Goal: Task Accomplishment & Management: Complete application form

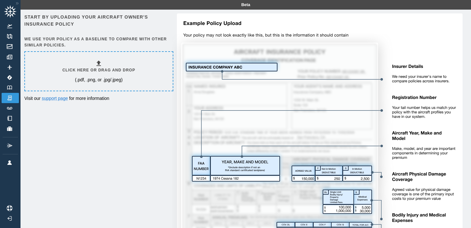
click at [98, 68] on h6 "Click here or drag and drop" at bounding box center [98, 70] width 73 height 6
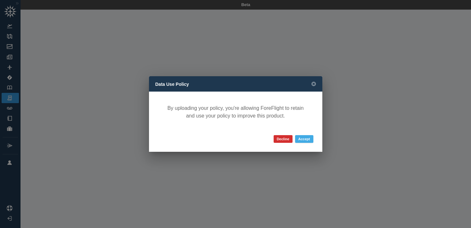
click at [305, 138] on button "Accept" at bounding box center [304, 139] width 18 height 8
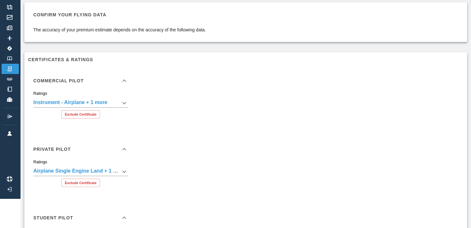
scroll to position [46, 0]
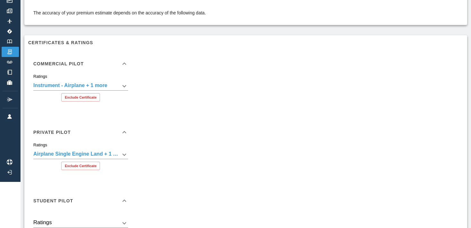
click at [124, 85] on body "**********" at bounding box center [235, 68] width 471 height 228
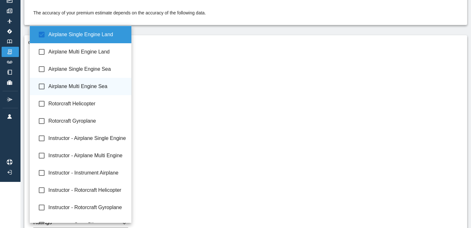
scroll to position [46, 0]
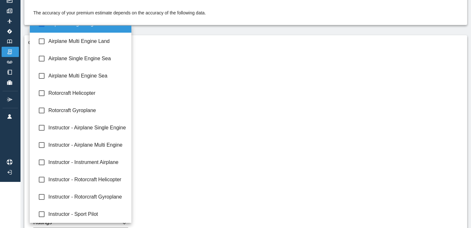
click at [172, 126] on div at bounding box center [235, 114] width 471 height 228
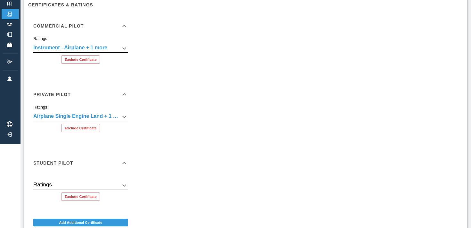
scroll to position [86, 0]
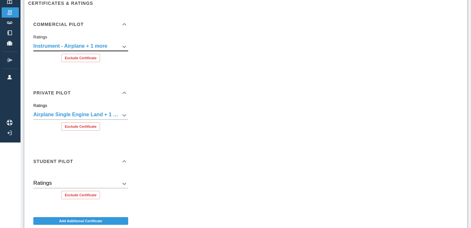
click at [124, 114] on body "**********" at bounding box center [235, 28] width 471 height 228
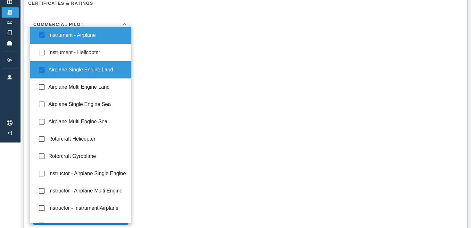
click at [164, 114] on div at bounding box center [235, 114] width 471 height 228
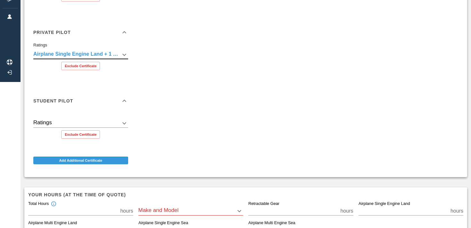
scroll to position [191, 0]
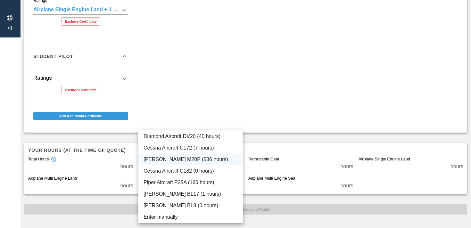
click at [175, 160] on li "[PERSON_NAME] M20P (536 hours)" at bounding box center [190, 160] width 104 height 12
type input "****"
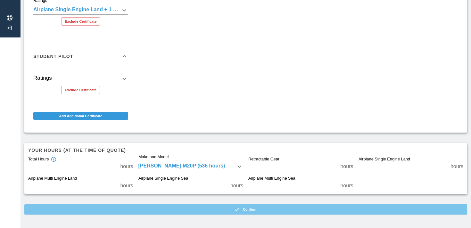
click at [231, 207] on button "Confirm" at bounding box center [245, 209] width 443 height 10
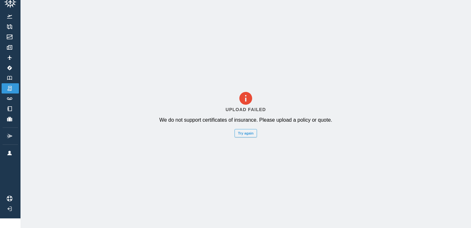
click at [252, 135] on button "Try again" at bounding box center [246, 133] width 22 height 8
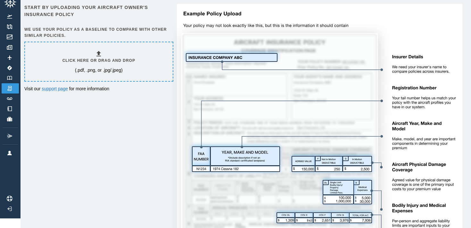
click at [107, 62] on h6 "Click here or drag and drop" at bounding box center [98, 61] width 73 height 6
click at [109, 59] on h6 "Click here or drag and drop" at bounding box center [98, 61] width 73 height 6
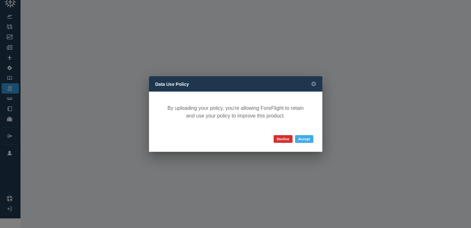
click at [306, 139] on button "Accept" at bounding box center [304, 139] width 18 height 8
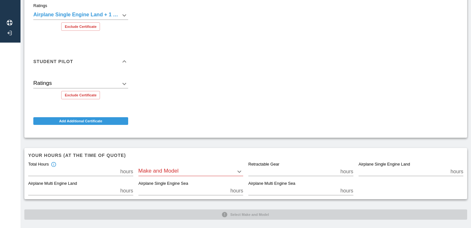
scroll to position [191, 0]
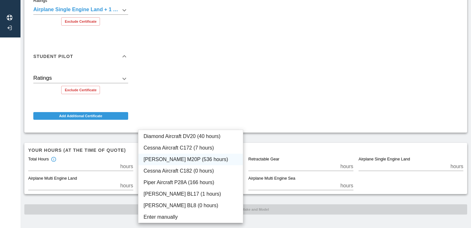
click at [165, 161] on li "[PERSON_NAME] M20P (536 hours)" at bounding box center [190, 160] width 104 height 12
type input "****"
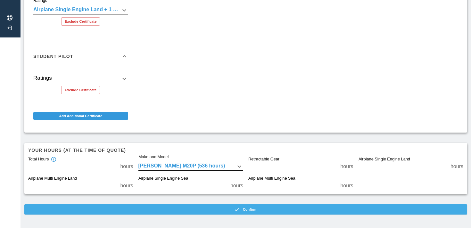
click at [198, 210] on button "Confirm" at bounding box center [245, 209] width 443 height 10
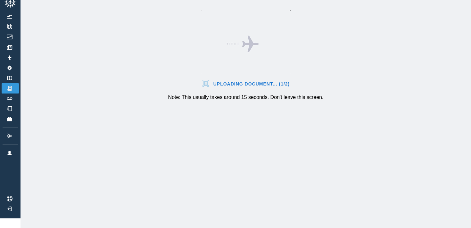
scroll to position [10, 0]
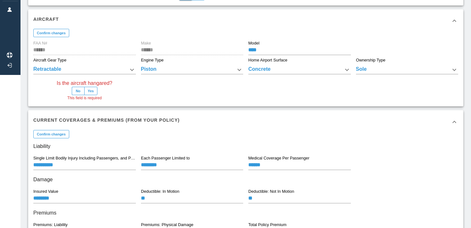
scroll to position [149, 0]
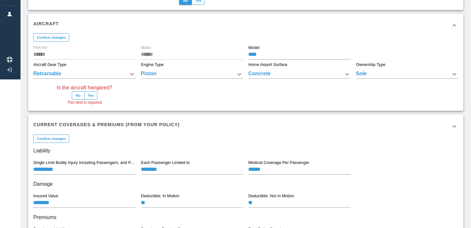
click at [94, 96] on button "Yes" at bounding box center [90, 95] width 13 height 8
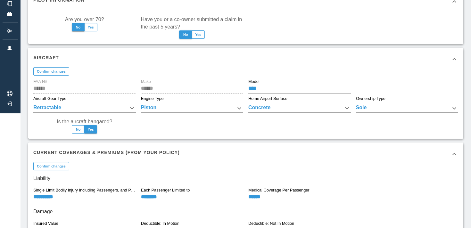
scroll to position [112, 0]
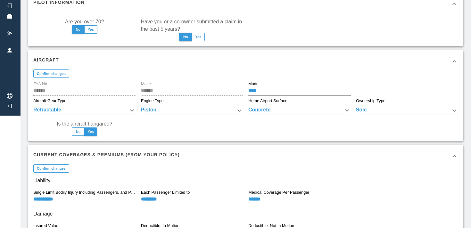
click at [275, 110] on body "**********" at bounding box center [235, 2] width 471 height 228
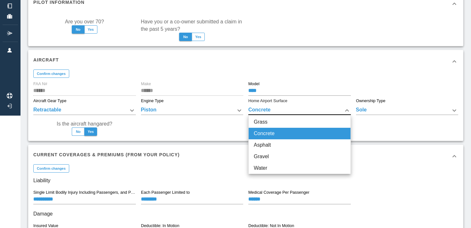
click at [275, 111] on div at bounding box center [235, 114] width 471 height 228
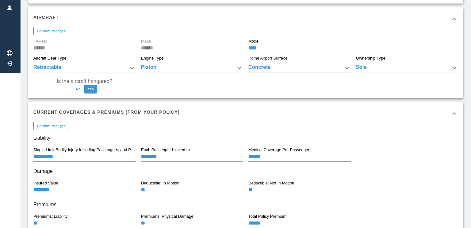
scroll to position [198, 0]
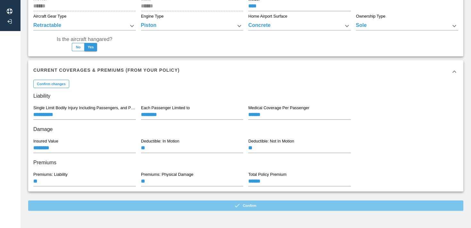
click at [235, 205] on icon "button" at bounding box center [237, 206] width 6 height 6
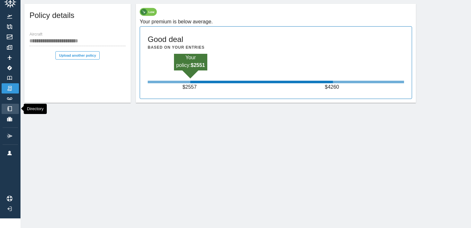
click at [12, 105] on link "Directory" at bounding box center [10, 109] width 17 height 10
